Goal: Share content: Share content

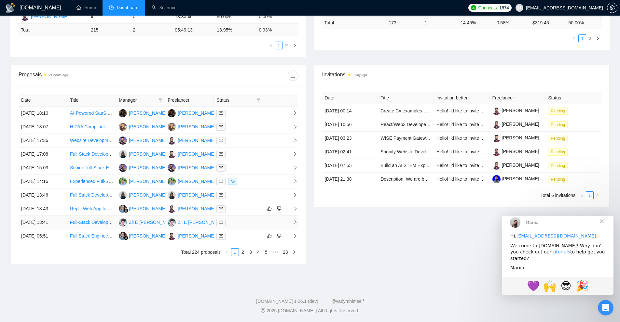
click at [296, 220] on icon "right" at bounding box center [295, 222] width 5 height 5
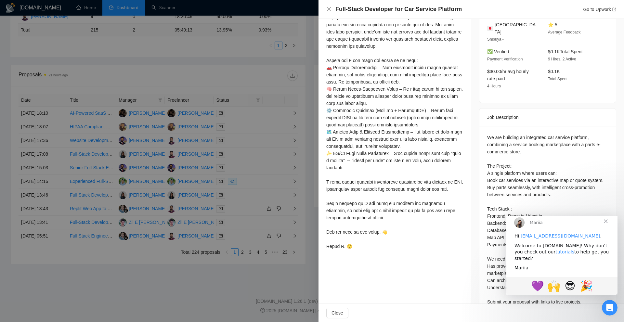
scroll to position [237, 0]
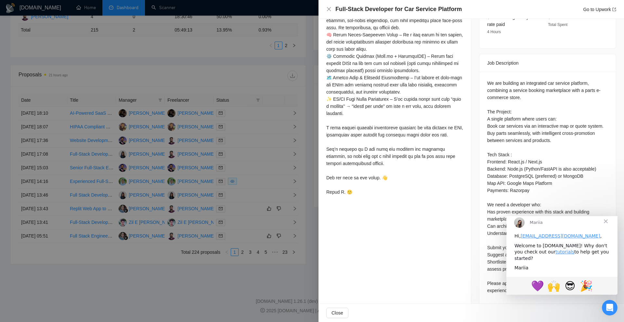
click at [314, 184] on div at bounding box center [312, 161] width 624 height 322
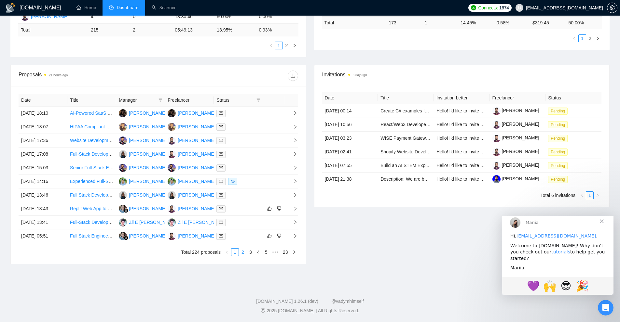
click at [242, 251] on link "2" at bounding box center [242, 252] width 7 height 7
click at [295, 138] on icon "right" at bounding box center [295, 140] width 5 height 5
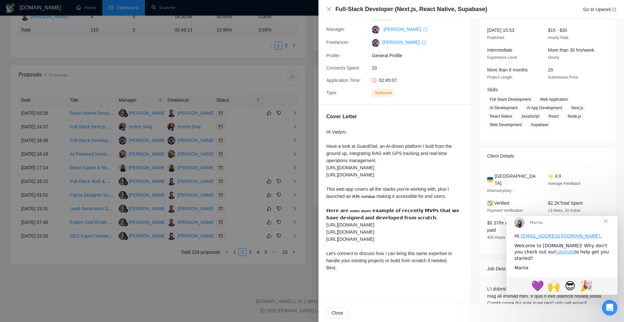
scroll to position [40, 0]
click at [379, 113] on div "Cover Letter" at bounding box center [395, 118] width 137 height 10
drag, startPoint x: 326, startPoint y: 146, endPoint x: 344, endPoint y: 146, distance: 17.6
click at [344, 146] on div "Cover Letter Hi [PERSON_NAME], Have a look at GuardOwl, an AI-driven platform I…" at bounding box center [395, 193] width 153 height 177
click at [374, 167] on div "Hi Vadym, Have a look at GuardOwl, an AI-driven platform I built from the groun…" at bounding box center [395, 199] width 137 height 143
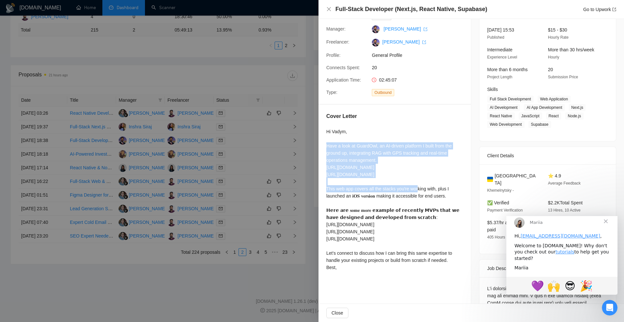
drag, startPoint x: 323, startPoint y: 144, endPoint x: 463, endPoint y: 174, distance: 142.9
click at [463, 174] on div "Cover Letter Hi [PERSON_NAME], Have a look at GuardOwl, an AI-driven platform I…" at bounding box center [395, 193] width 153 height 177
copy div "Have a look at GuardOwl, an AI-driven platform I built from the ground up, inte…"
click at [370, 149] on div "Hi Vadym, Have a look at GuardOwl, an AI-driven platform I built from the groun…" at bounding box center [395, 199] width 137 height 143
drag, startPoint x: 462, startPoint y: 176, endPoint x: 327, endPoint y: 170, distance: 135.4
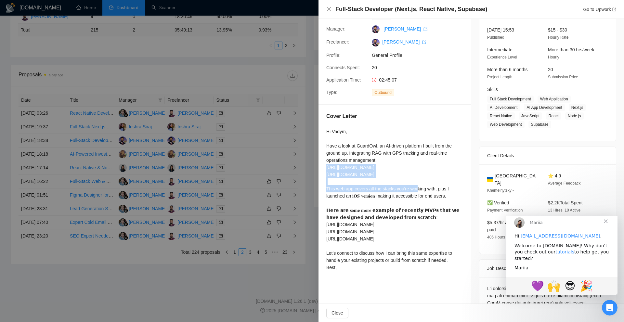
click at [327, 170] on div "Cover Letter Hi [PERSON_NAME], Have a look at GuardOwl, an AI-driven platform I…" at bounding box center [395, 193] width 153 height 177
copy div "[URL][DOMAIN_NAME] [URL][DOMAIN_NAME]"
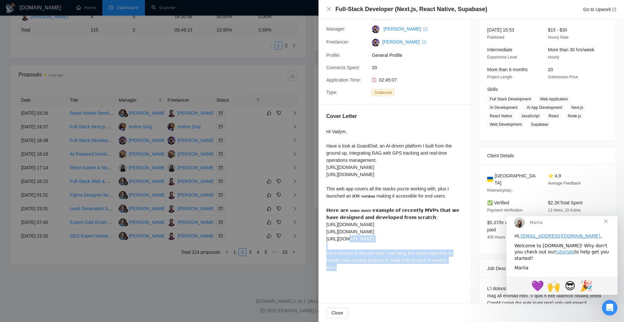
drag, startPoint x: 381, startPoint y: 245, endPoint x: 325, endPoint y: 224, distance: 60.1
click at [325, 224] on div "Cover Letter Hi [PERSON_NAME], Have a look at GuardOwl, an AI-driven platform I…" at bounding box center [395, 193] width 153 height 177
copy div "e.cgwallet&pcampaignid=web_share [URL][DOMAIN_NAME] Let's connect to discuss ho…"
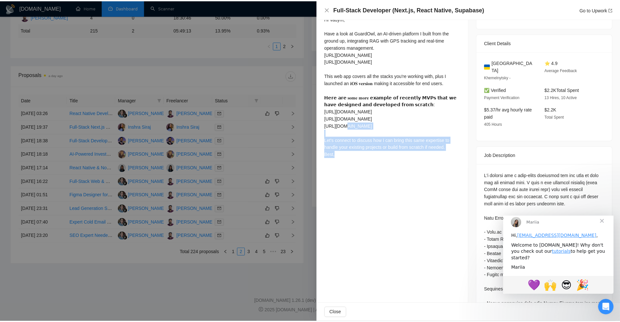
scroll to position [154, 0]
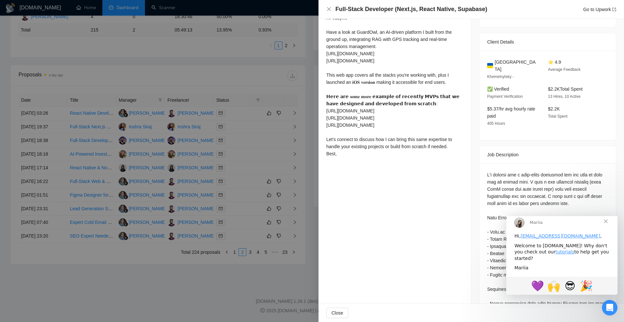
click at [274, 161] on div at bounding box center [312, 161] width 624 height 322
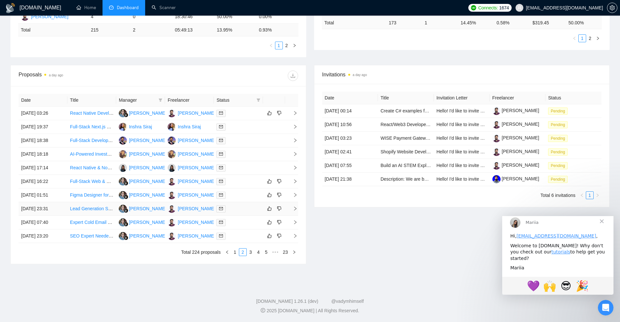
click at [293, 208] on icon "right" at bounding box center [295, 209] width 5 height 5
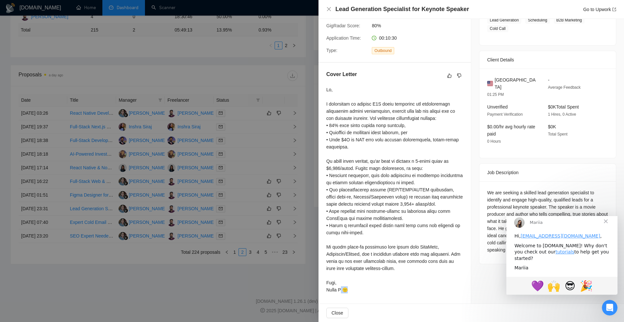
drag, startPoint x: 345, startPoint y: 290, endPoint x: 377, endPoint y: 291, distance: 32.2
click at [377, 291] on div at bounding box center [395, 189] width 137 height 207
drag, startPoint x: 357, startPoint y: 289, endPoint x: 323, endPoint y: 293, distance: 35.0
click at [323, 293] on div "Cover Letter" at bounding box center [395, 183] width 153 height 241
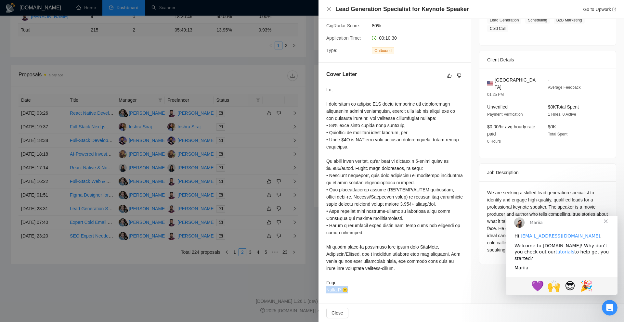
copy div "Hamza A 🙂"
click at [223, 294] on div at bounding box center [312, 161] width 624 height 322
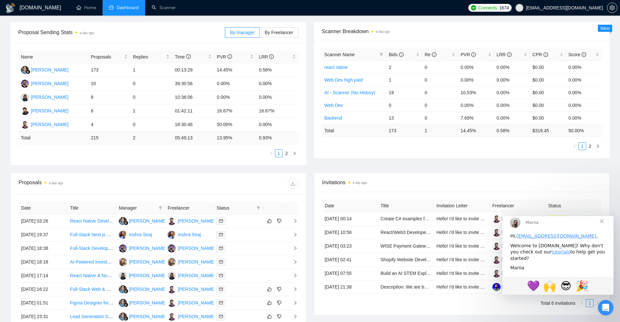
scroll to position [93, 0]
click at [287, 155] on link "2" at bounding box center [286, 153] width 7 height 7
click at [275, 154] on li "1" at bounding box center [279, 153] width 8 height 8
